Goal: Check status: Check status

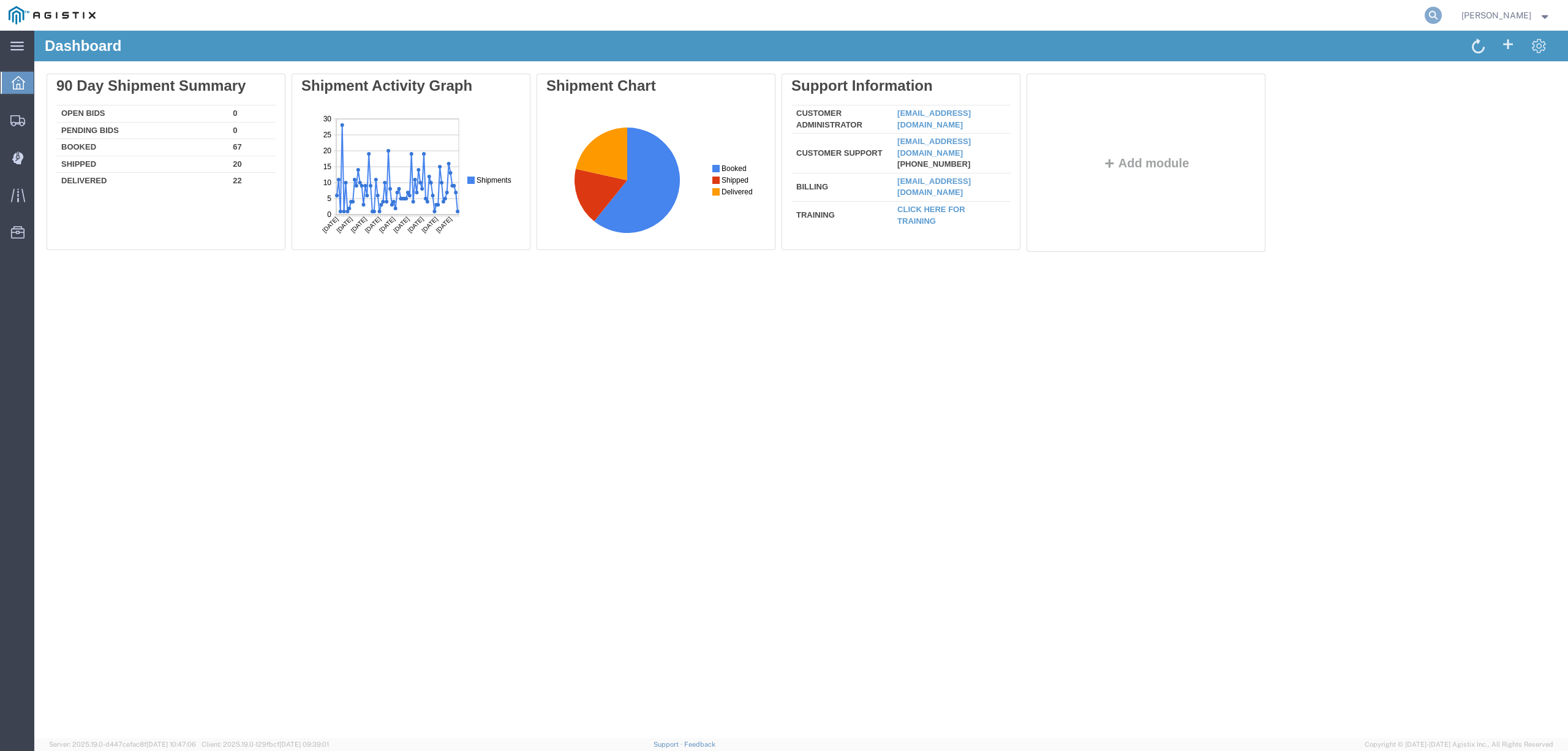
click at [1441, 12] on icon at bounding box center [1433, 15] width 18 height 18
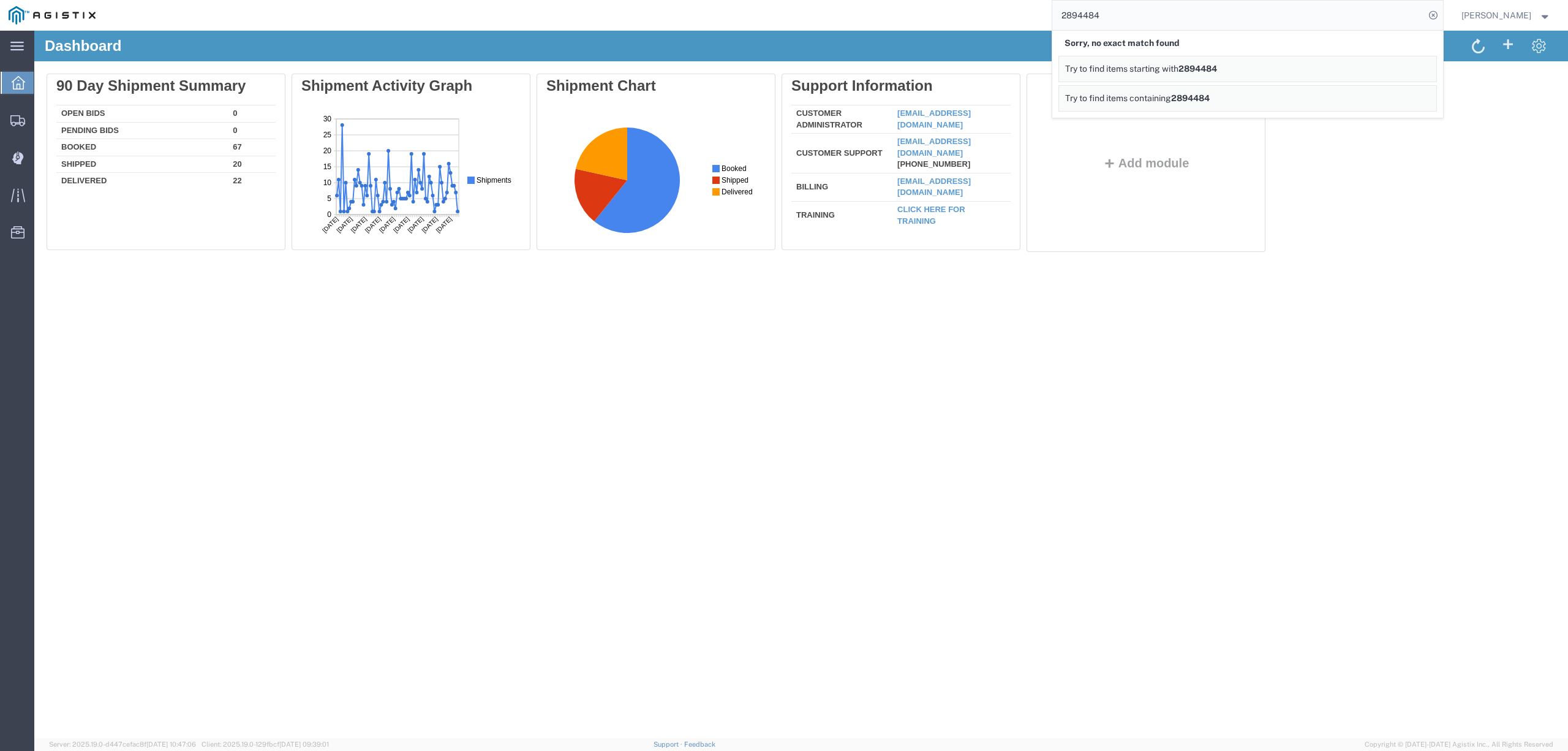
click at [1285, 23] on input "2894484" at bounding box center [1238, 16] width 373 height 30
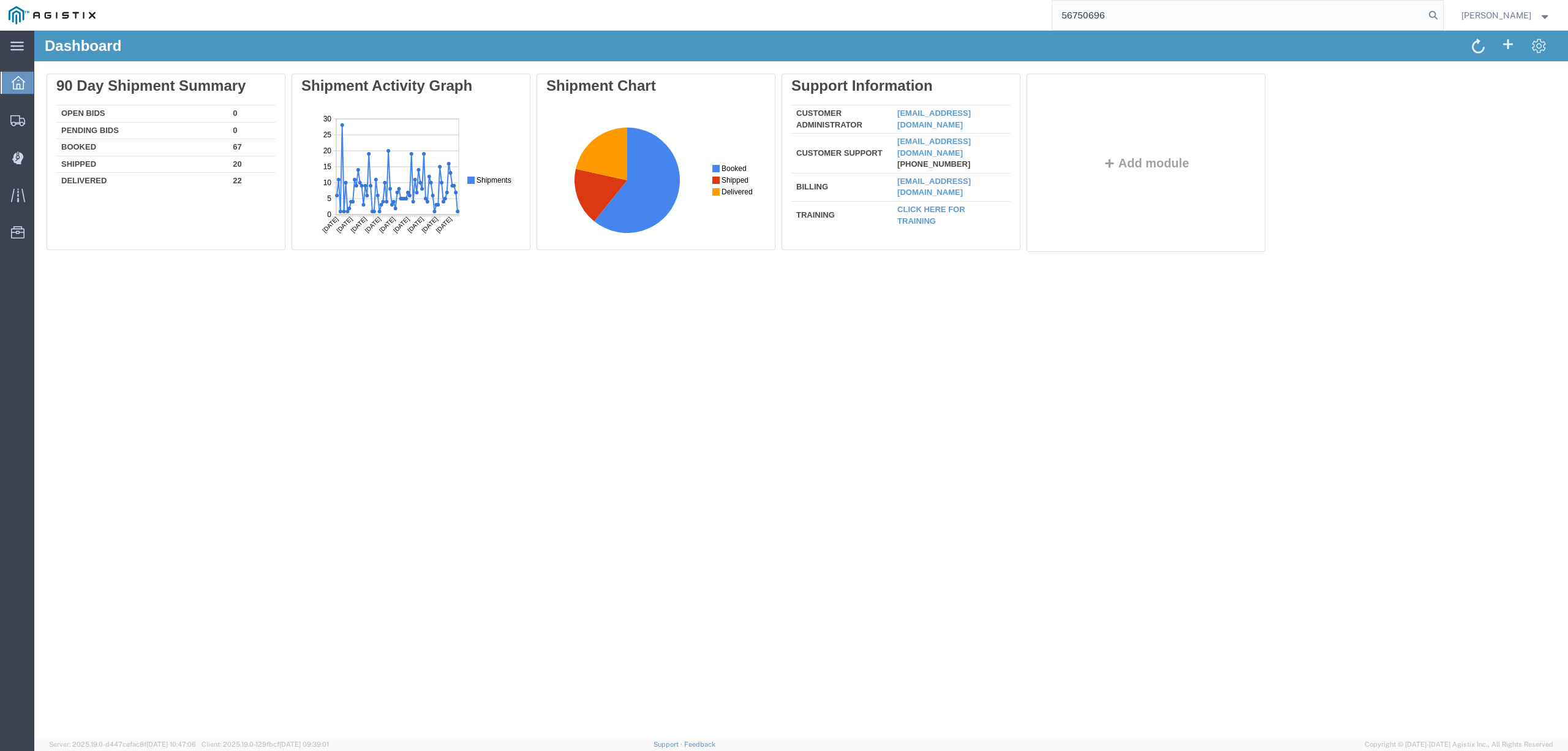
type input "56750696"
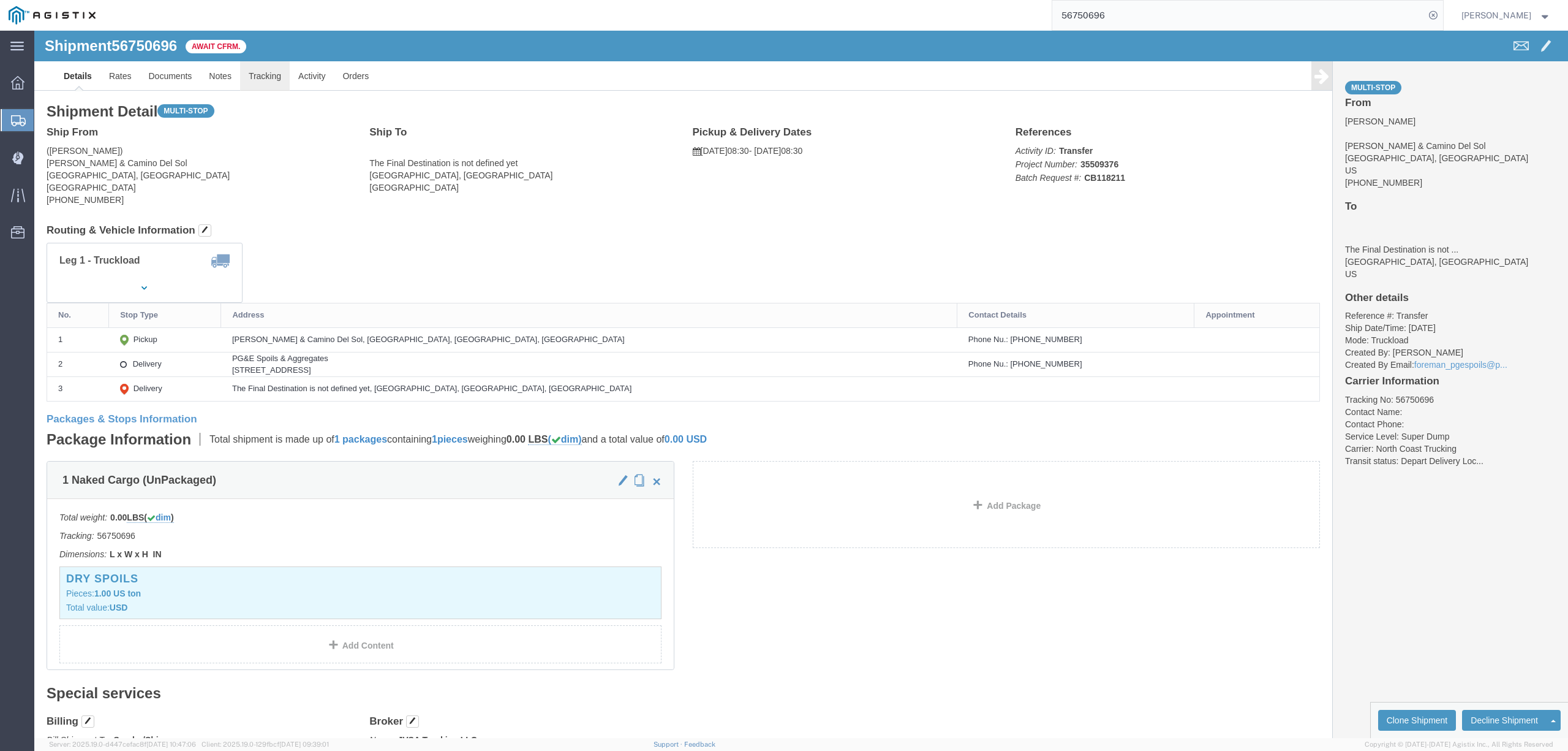
click link "Tracking"
